Goal: Find specific page/section: Find specific page/section

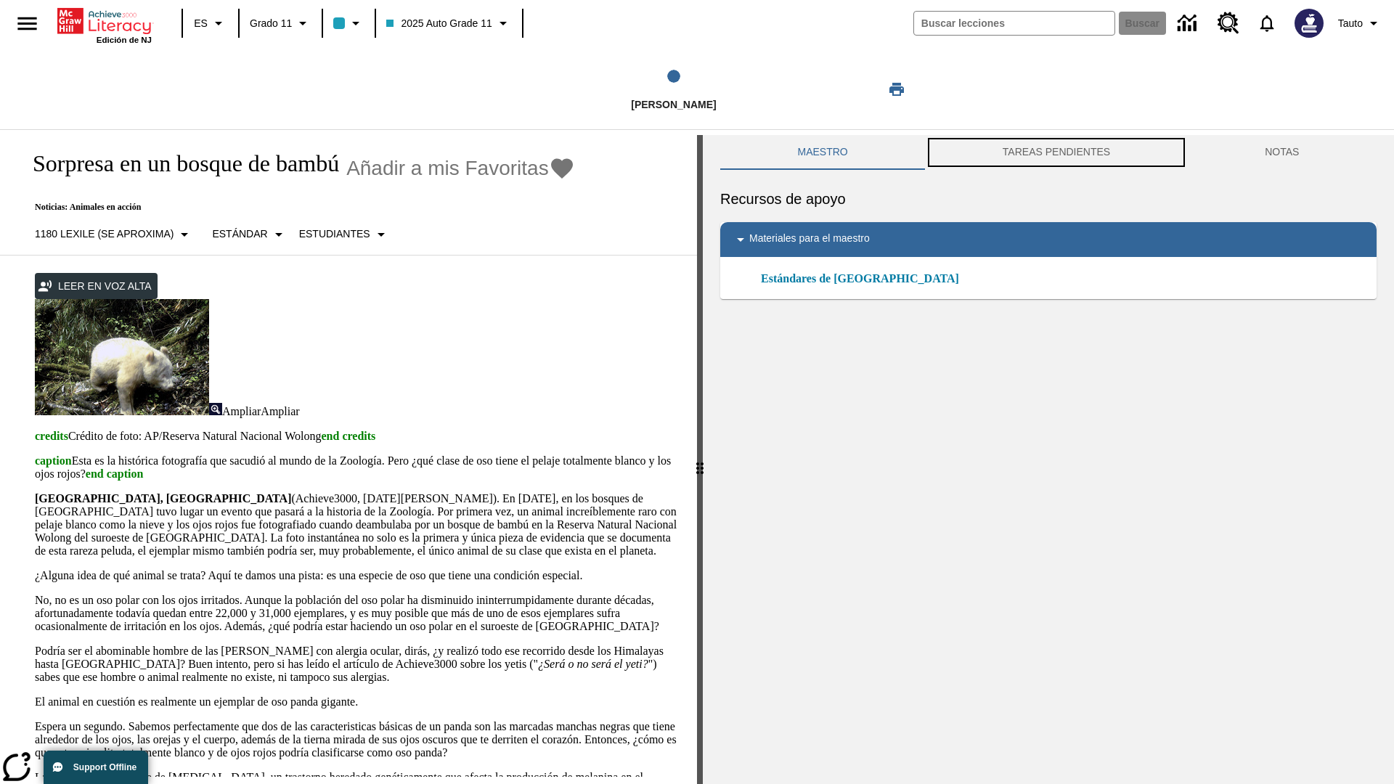
click at [1055, 152] on button "TAREAS PENDIENTES" at bounding box center [1056, 152] width 262 height 35
